Goal: Find specific page/section: Find specific page/section

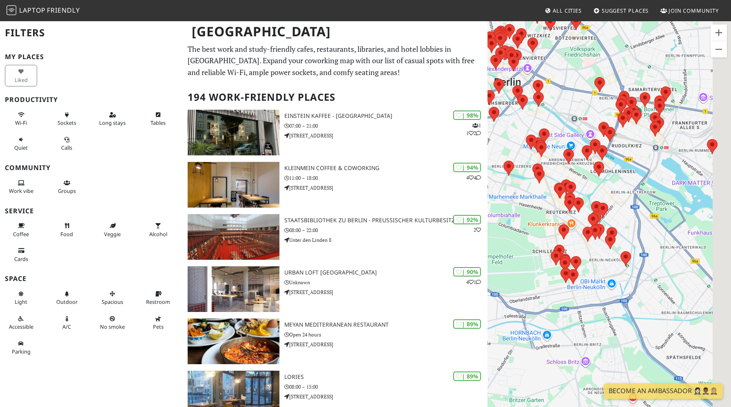
drag, startPoint x: 640, startPoint y: 268, endPoint x: 549, endPoint y: 211, distance: 107.2
click at [549, 211] on div at bounding box center [610, 223] width 244 height 407
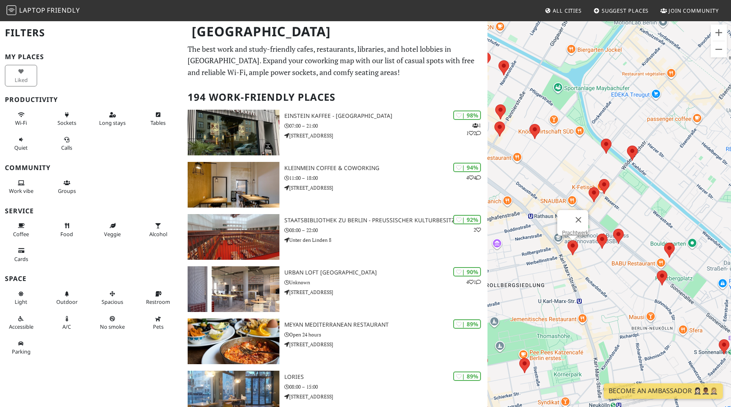
click at [568, 240] on area at bounding box center [568, 240] width 0 height 0
click at [571, 230] on link "Prachtwerk" at bounding box center [575, 233] width 26 height 6
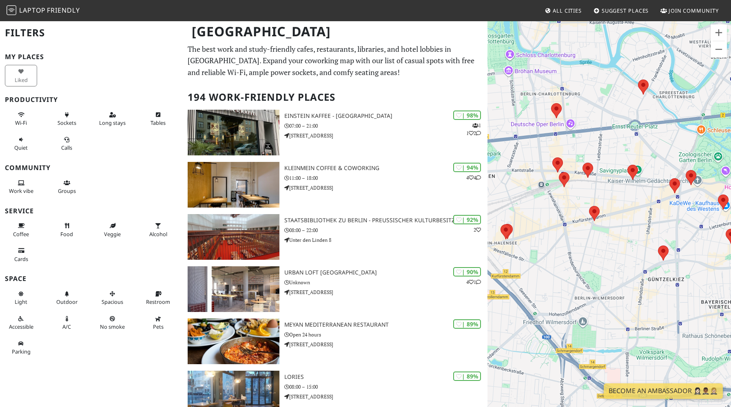
drag, startPoint x: 641, startPoint y: 312, endPoint x: 525, endPoint y: 173, distance: 181.3
click at [525, 173] on div "Prachtwerk" at bounding box center [610, 223] width 244 height 407
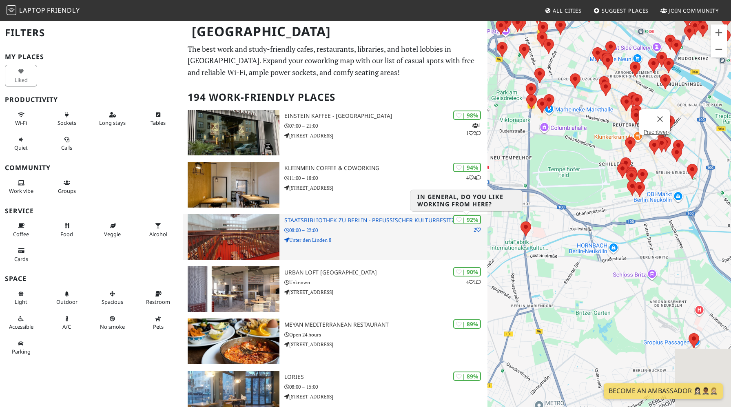
drag, startPoint x: 554, startPoint y: 164, endPoint x: 468, endPoint y: 226, distance: 106.3
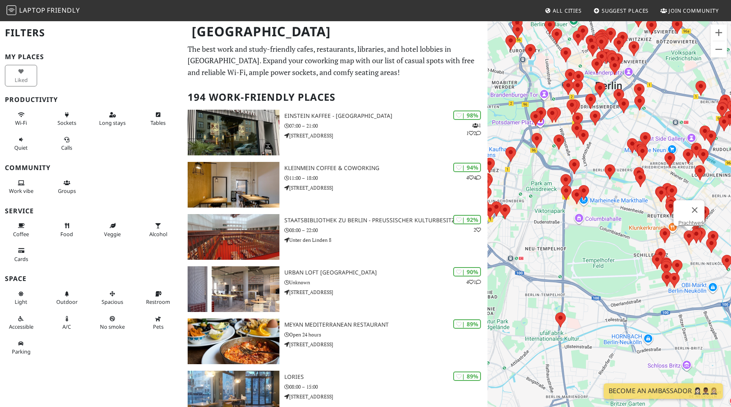
click at [687, 257] on div "Prachtwerk" at bounding box center [610, 223] width 244 height 407
click at [699, 203] on button "Fermer" at bounding box center [695, 210] width 20 height 20
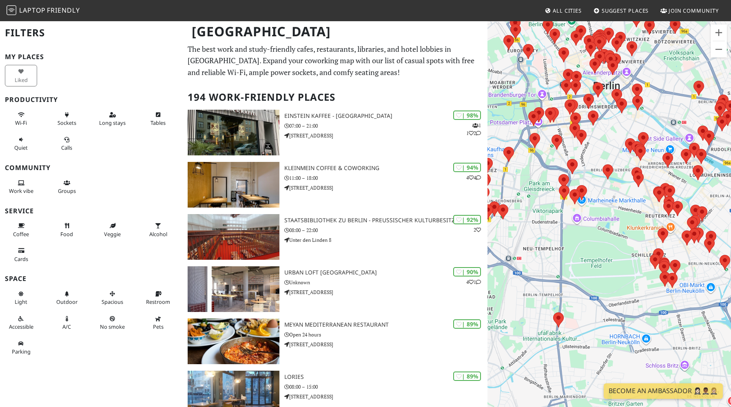
drag, startPoint x: 698, startPoint y: 270, endPoint x: 674, endPoint y: 282, distance: 26.8
click at [674, 282] on div at bounding box center [610, 223] width 244 height 407
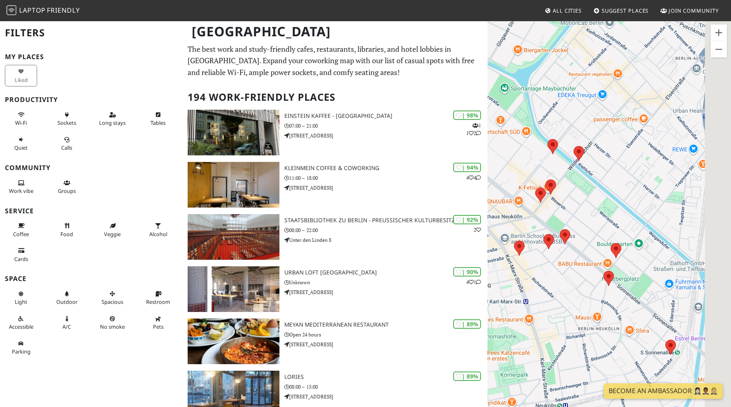
drag, startPoint x: 679, startPoint y: 322, endPoint x: 517, endPoint y: 363, distance: 167.8
click at [517, 363] on div at bounding box center [610, 223] width 244 height 407
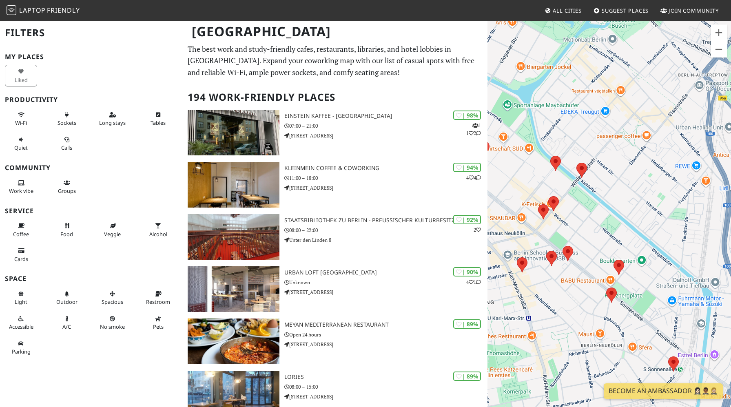
drag, startPoint x: 526, startPoint y: 277, endPoint x: 547, endPoint y: 277, distance: 21.6
click at [547, 277] on div at bounding box center [610, 223] width 244 height 407
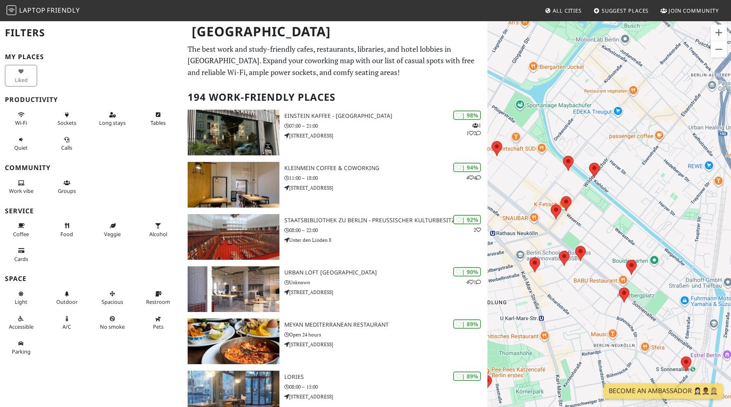
drag, startPoint x: 540, startPoint y: 216, endPoint x: 546, endPoint y: 216, distance: 5.7
click at [546, 216] on div at bounding box center [610, 223] width 244 height 407
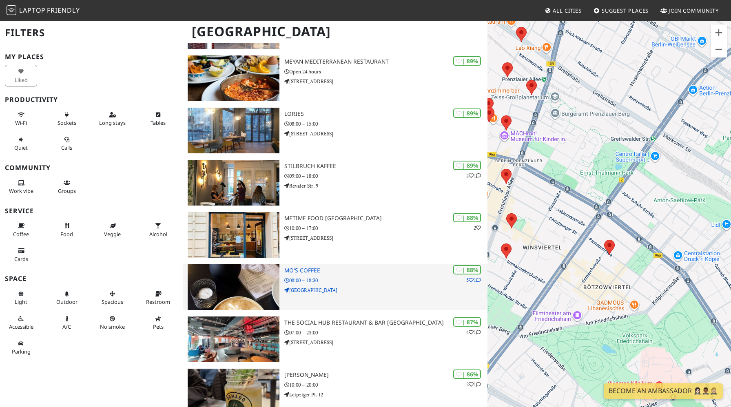
scroll to position [274, 0]
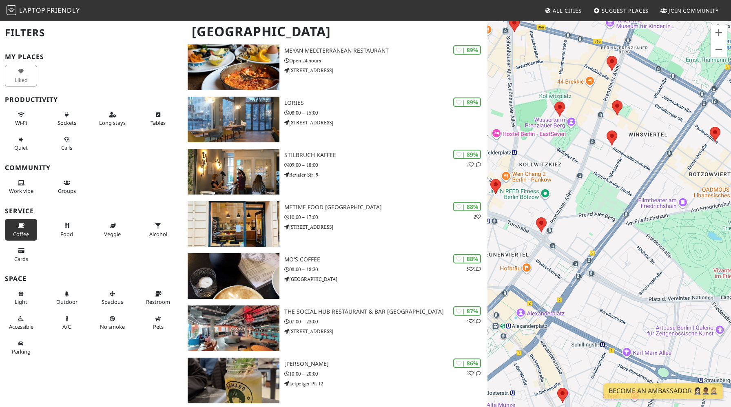
click at [9, 228] on button "Coffee" at bounding box center [21, 230] width 32 height 22
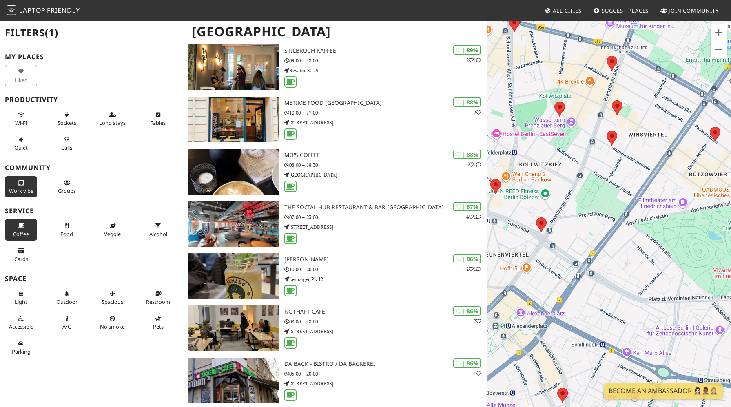
click at [23, 190] on span "Work vibe" at bounding box center [21, 190] width 24 height 7
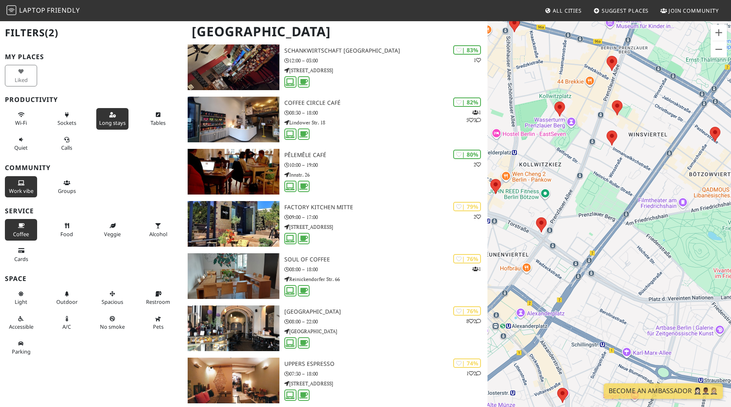
click at [118, 118] on button "Long stays" at bounding box center [112, 119] width 32 height 22
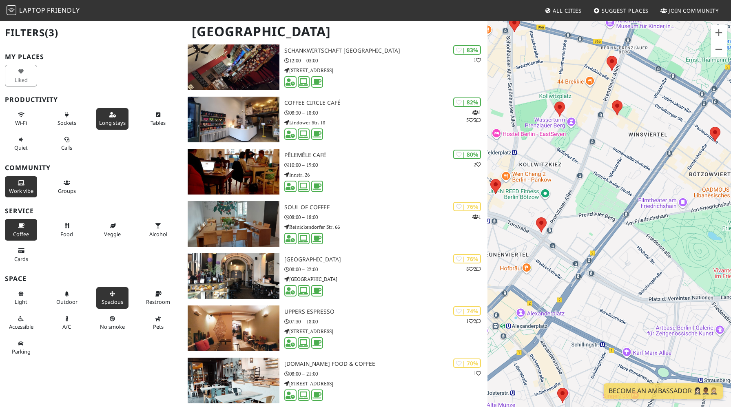
click at [124, 301] on button "Spacious" at bounding box center [112, 298] width 32 height 22
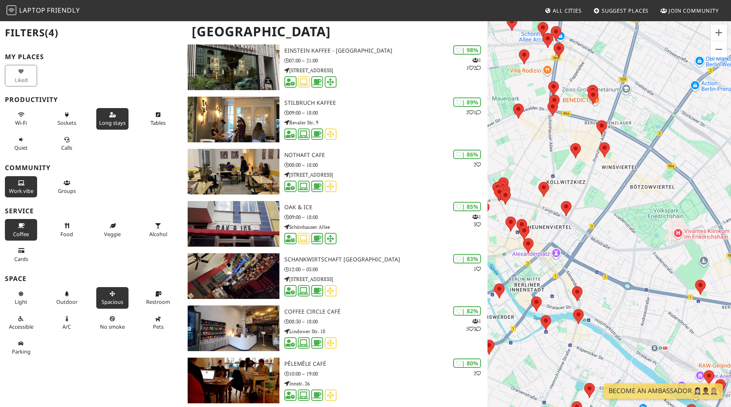
drag, startPoint x: 557, startPoint y: 295, endPoint x: 559, endPoint y: 181, distance: 113.4
click at [559, 181] on div at bounding box center [610, 223] width 244 height 407
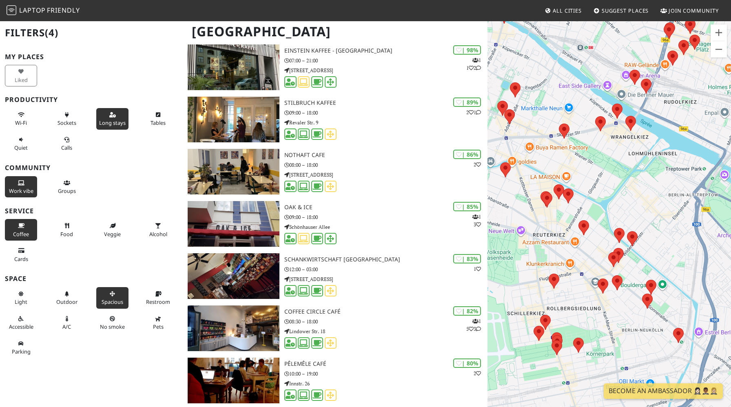
drag, startPoint x: 659, startPoint y: 276, endPoint x: 579, endPoint y: 242, distance: 87.0
click at [579, 242] on div at bounding box center [610, 223] width 244 height 407
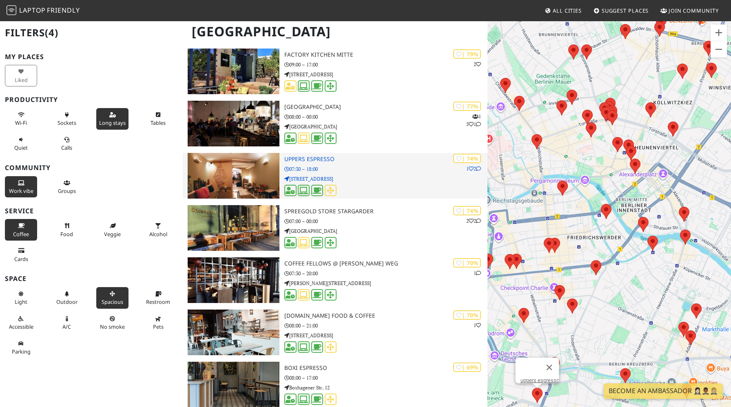
scroll to position [648, 0]
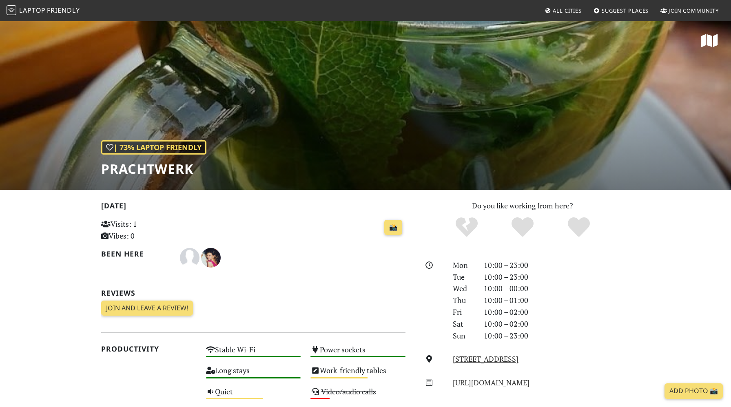
click at [346, 120] on div "| 73% Laptop Friendly Prachtwerk" at bounding box center [365, 105] width 731 height 170
click at [157, 170] on h1 "Prachtwerk" at bounding box center [153, 169] width 105 height 16
